Goal: Find specific page/section: Find specific page/section

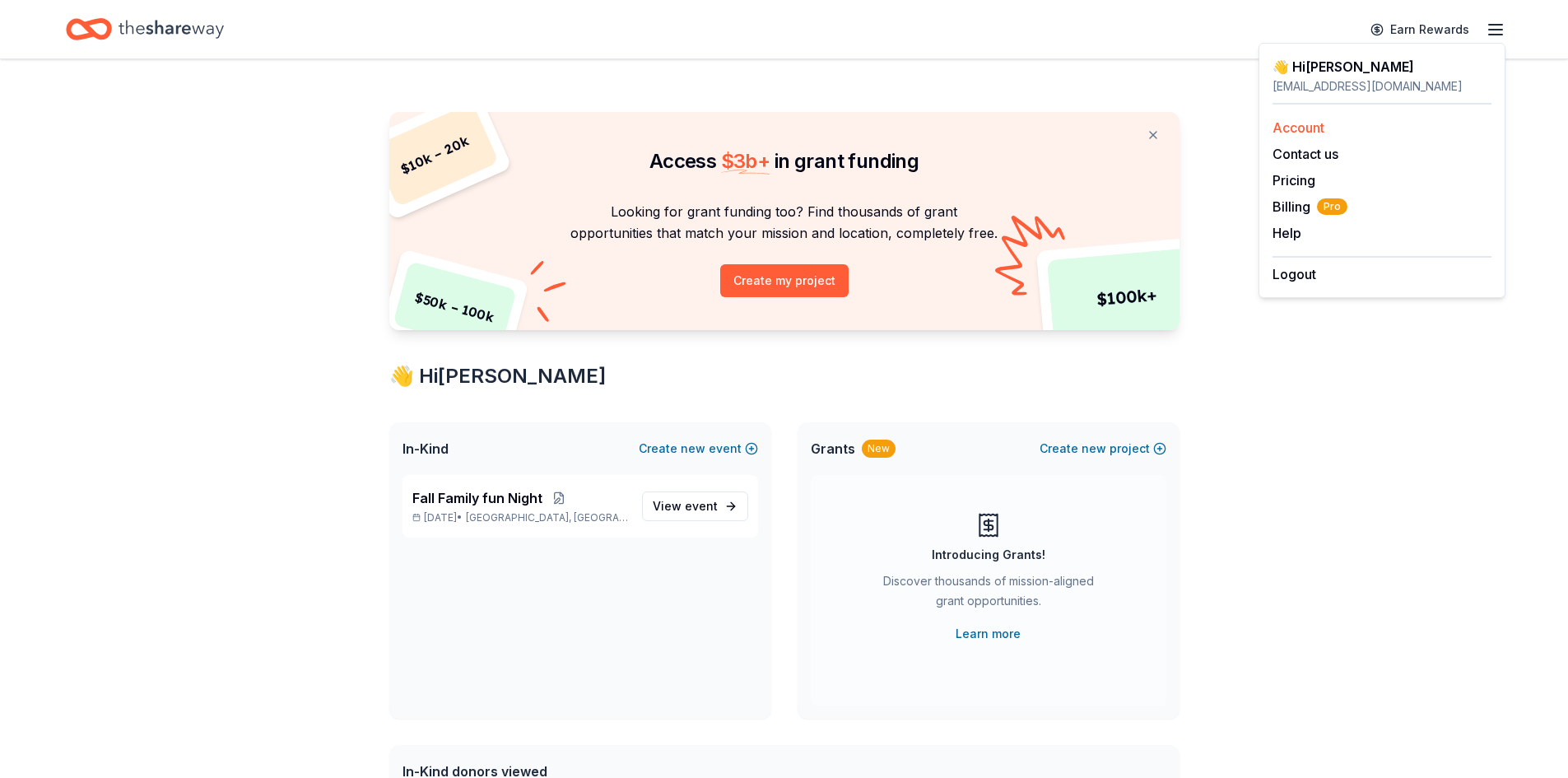
click at [1368, 128] on div "Account" at bounding box center [1382, 127] width 219 height 19
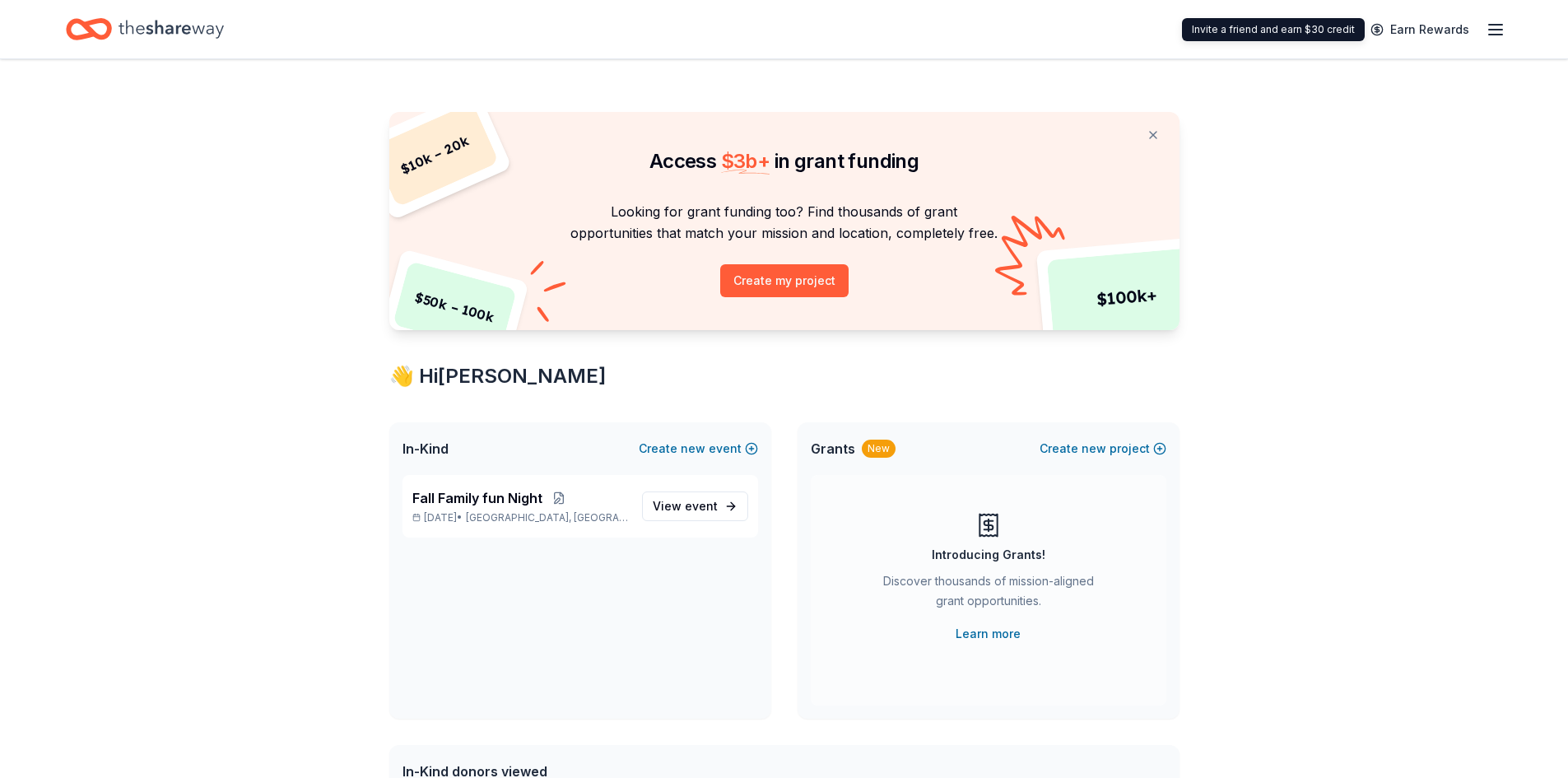
click at [1489, 30] on icon "button" at bounding box center [1496, 29] width 19 height 19
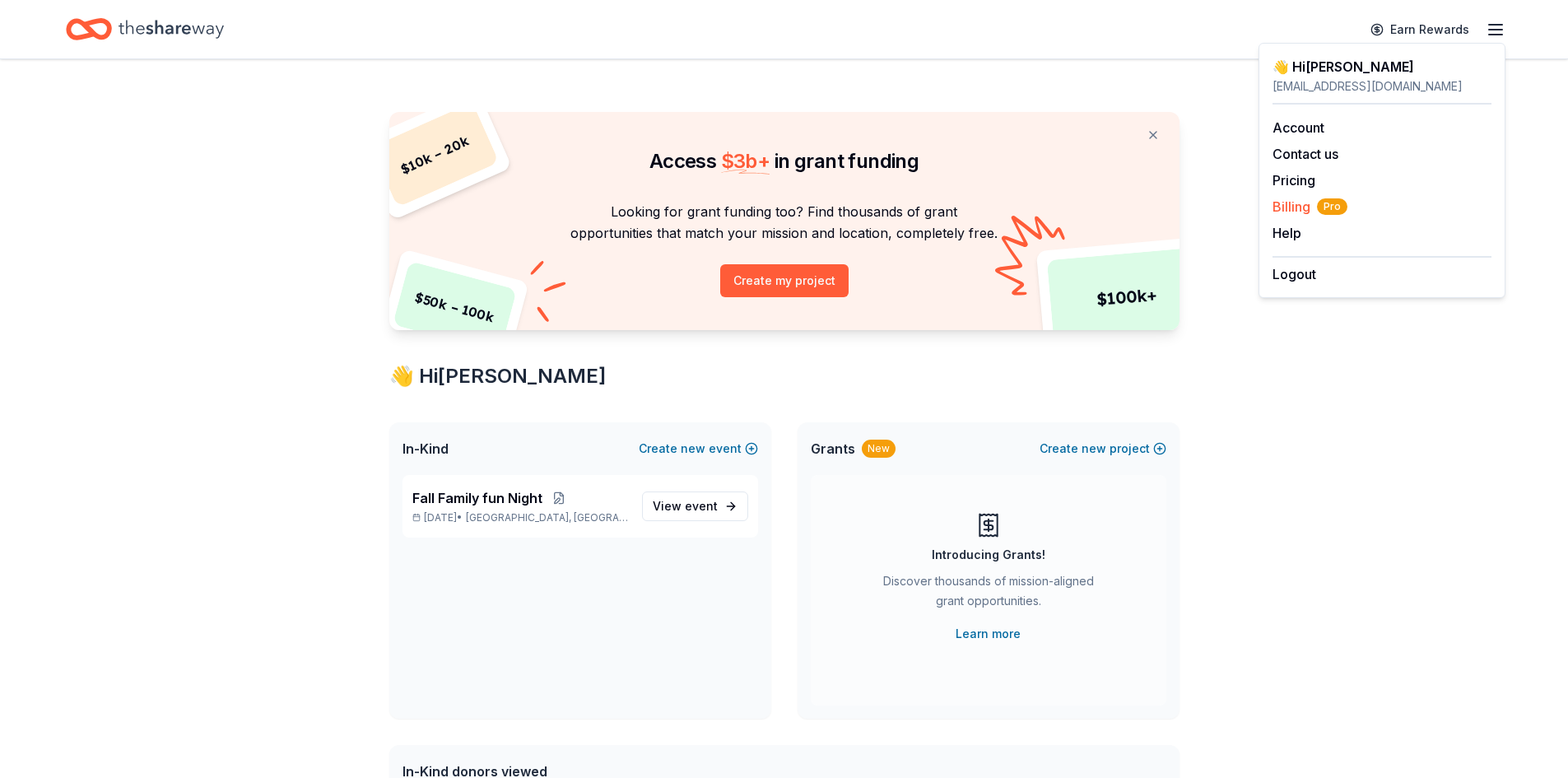
click at [1285, 203] on span "Billing Pro" at bounding box center [1309, 207] width 75 height 19
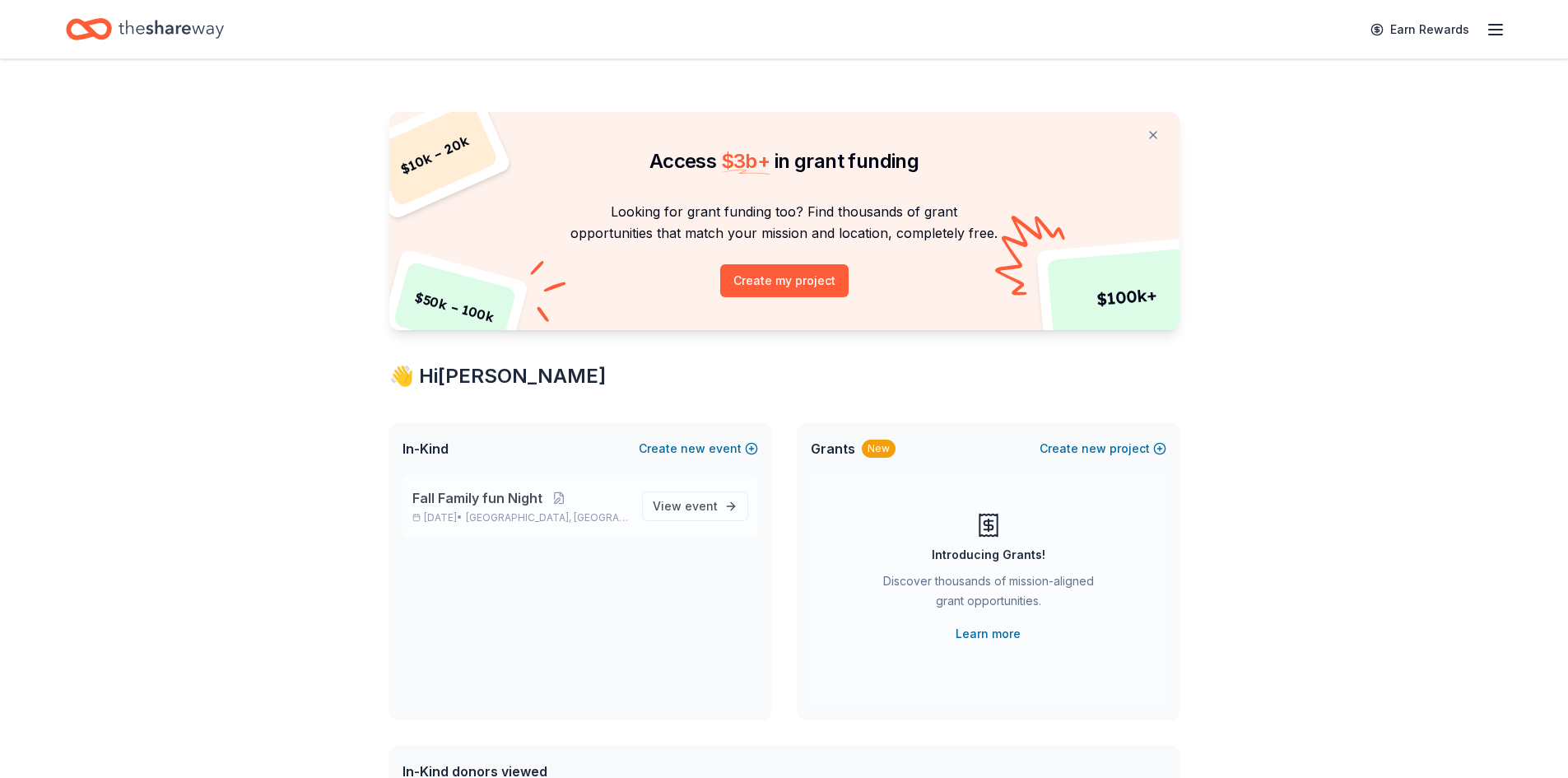
click at [645, 514] on div "Fall Family fun Night [DATE] • [GEOGRAPHIC_DATA], [GEOGRAPHIC_DATA] View event" at bounding box center [580, 506] width 356 height 63
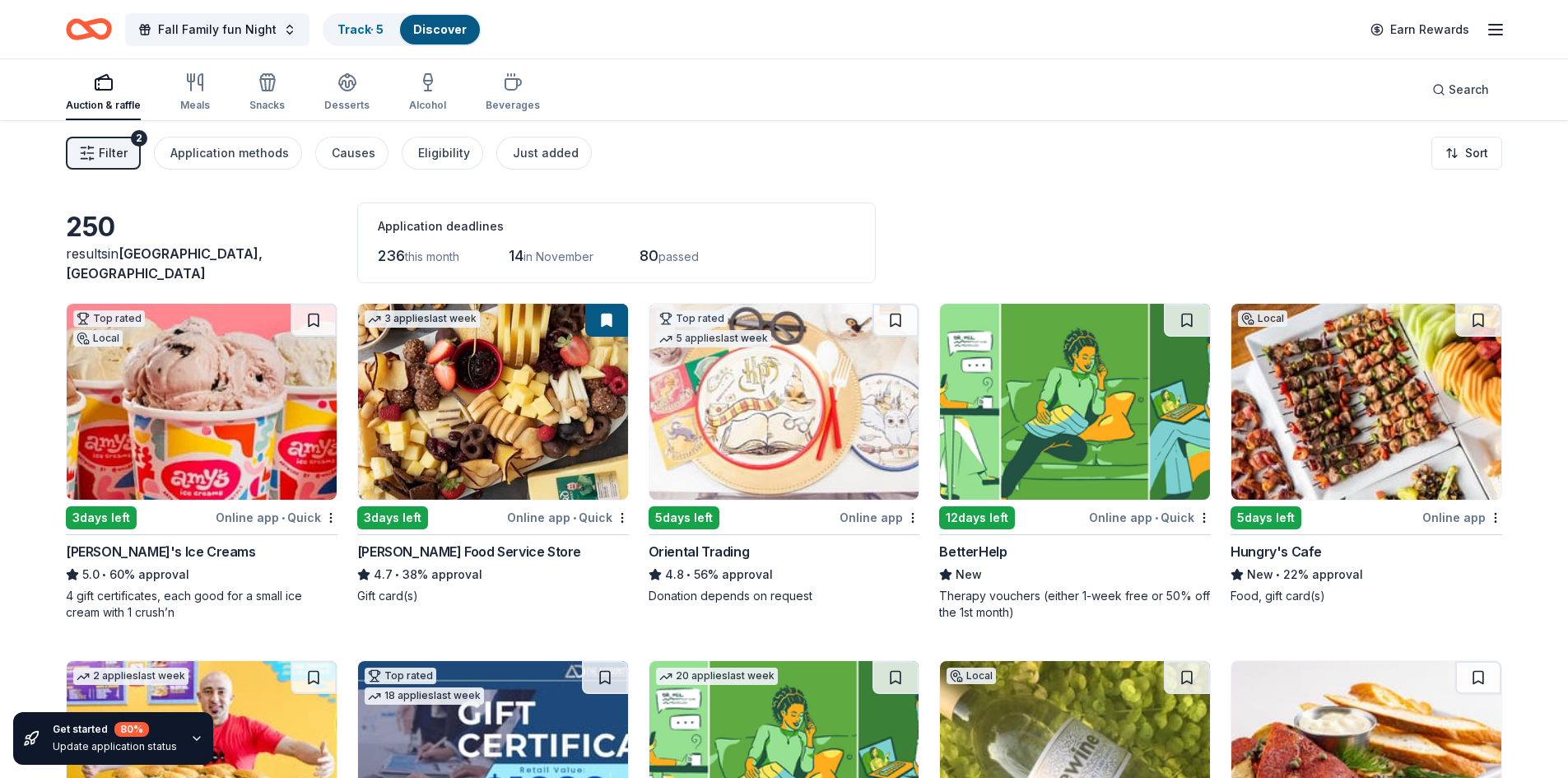
click at [210, 96] on div "Auction & raffle Meals Snacks Desserts Alcohol Beverages" at bounding box center [303, 94] width 474 height 55
click at [192, 102] on div "Meals" at bounding box center [195, 105] width 30 height 13
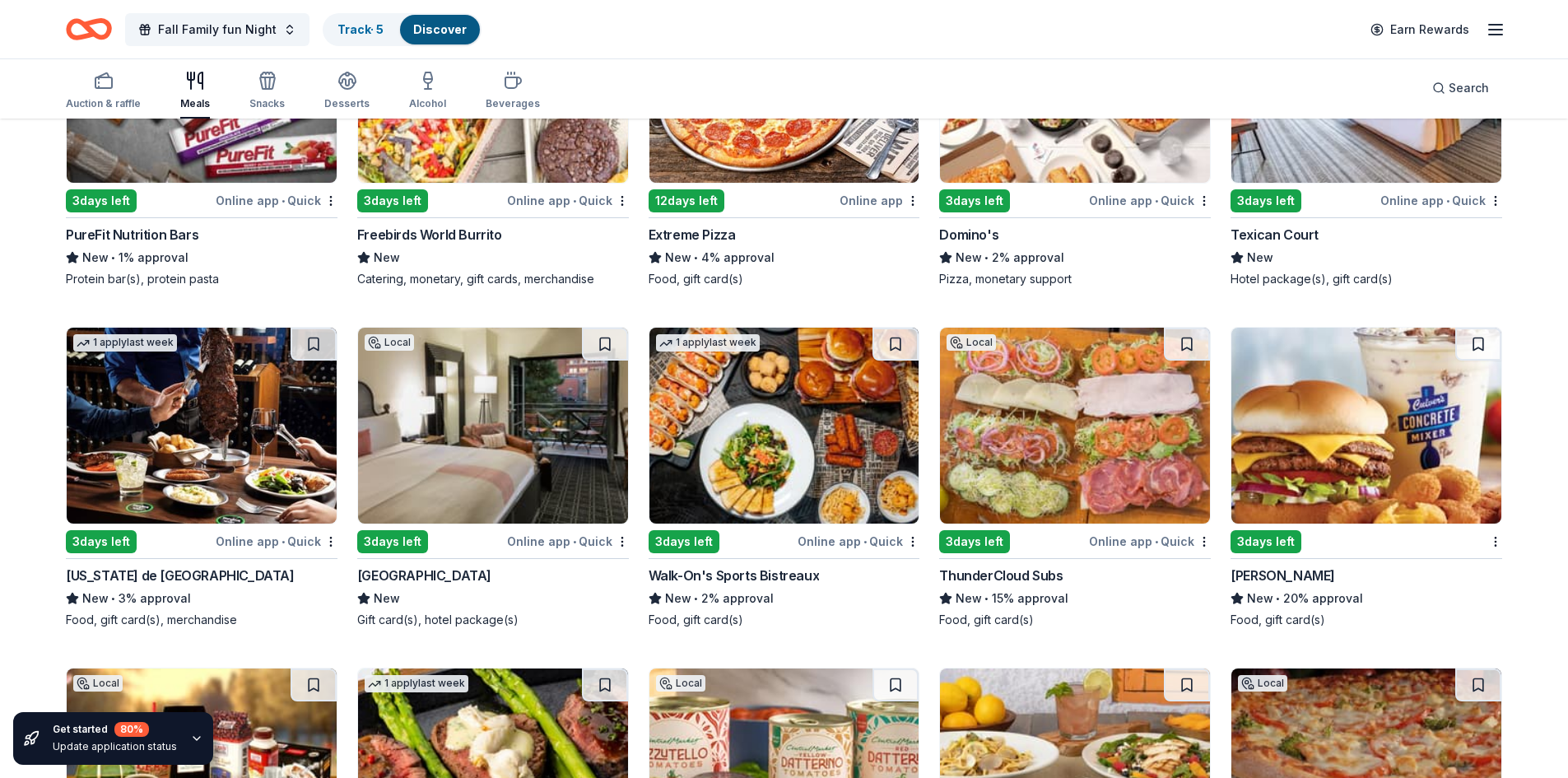
scroll to position [3057, 0]
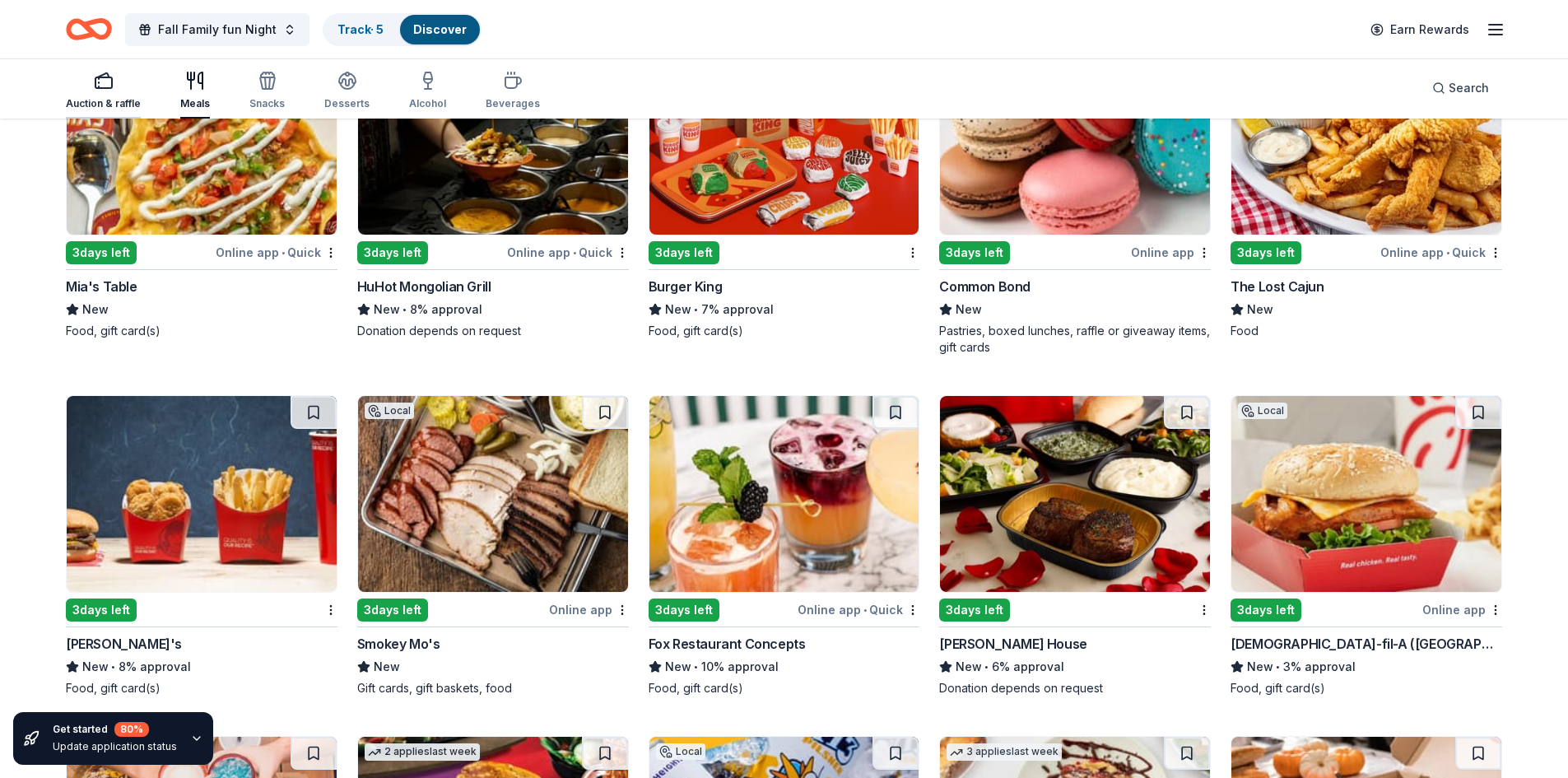
click at [90, 85] on div "button" at bounding box center [103, 80] width 75 height 19
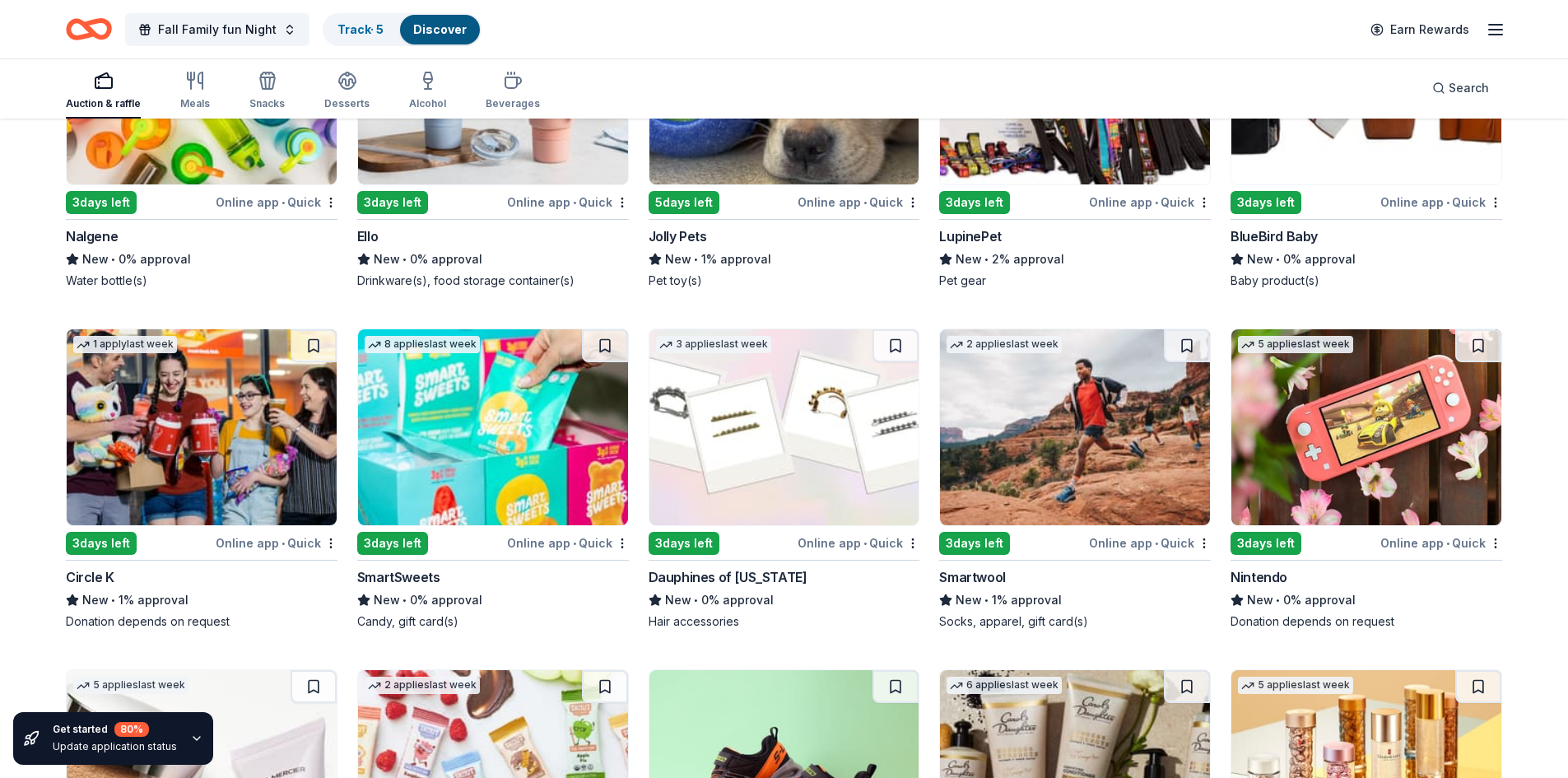
scroll to position [17005, 0]
